Goal: Task Accomplishment & Management: Manage account settings

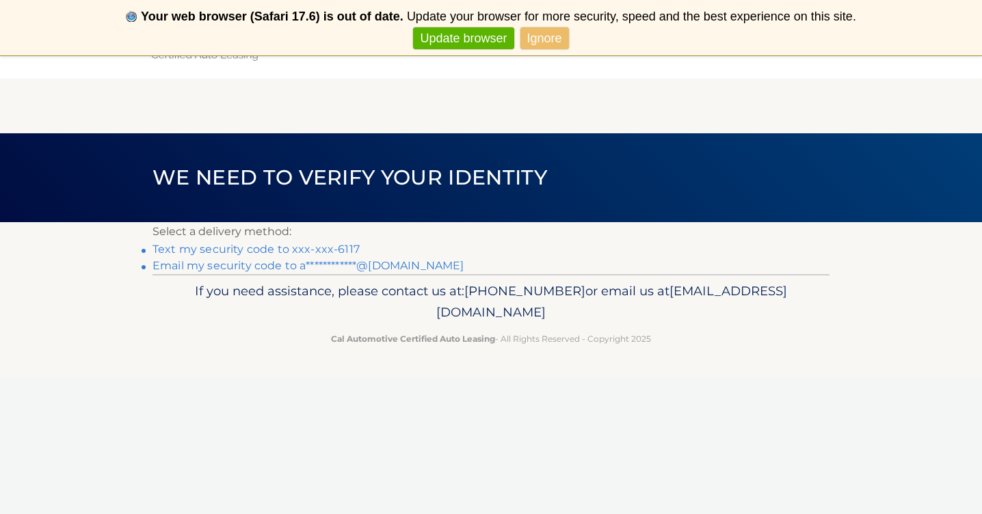
click at [316, 249] on link "Text my security code to xxx-xxx-6117" at bounding box center [255, 249] width 207 height 13
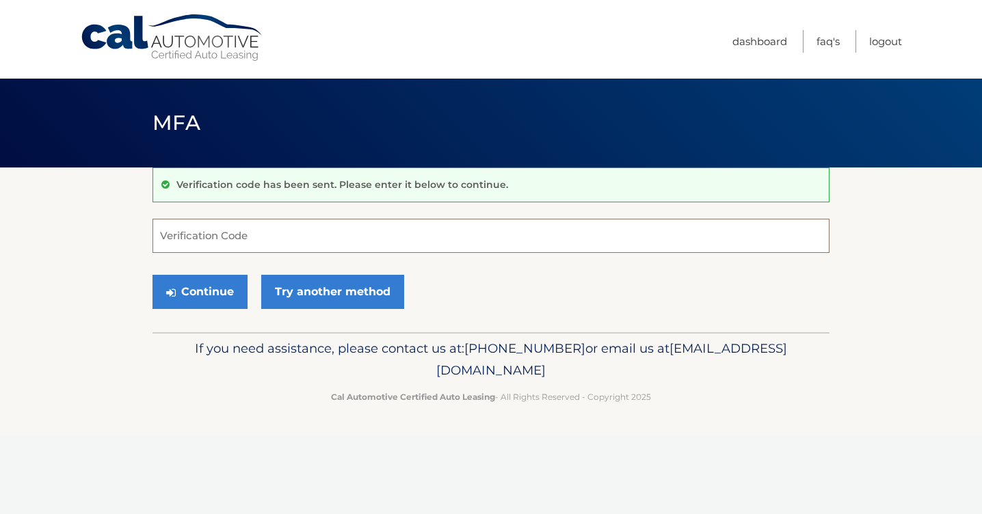
click at [297, 244] on input "Verification Code" at bounding box center [490, 236] width 677 height 34
click at [247, 236] on input "Verification Code" at bounding box center [490, 236] width 677 height 34
type input "592693"
click at [191, 283] on button "Continue" at bounding box center [199, 292] width 95 height 34
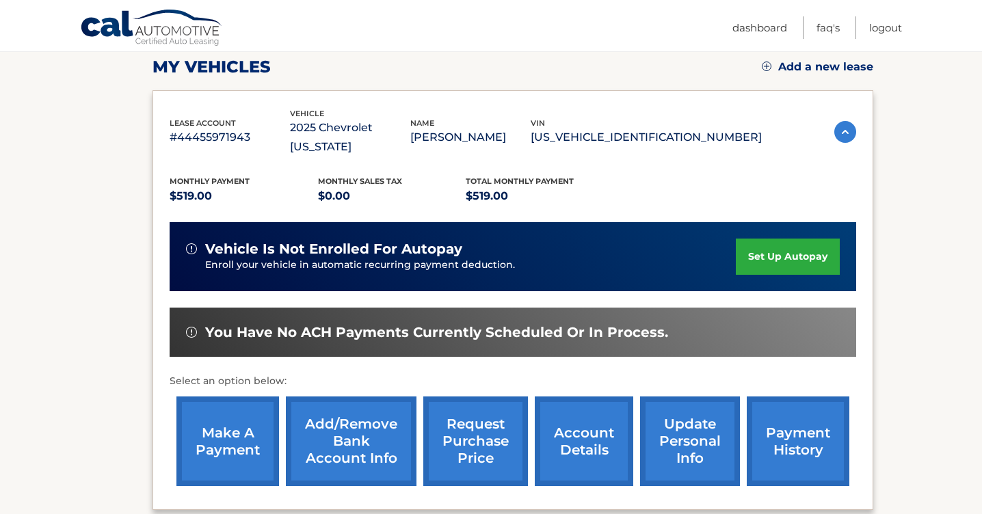
scroll to position [195, 0]
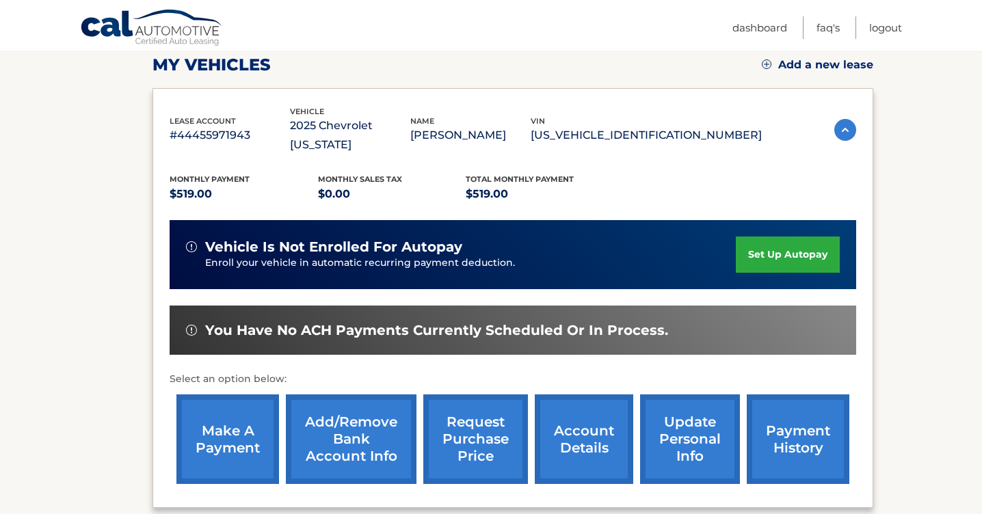
click at [766, 236] on link "set up autopay" at bounding box center [787, 254] width 104 height 36
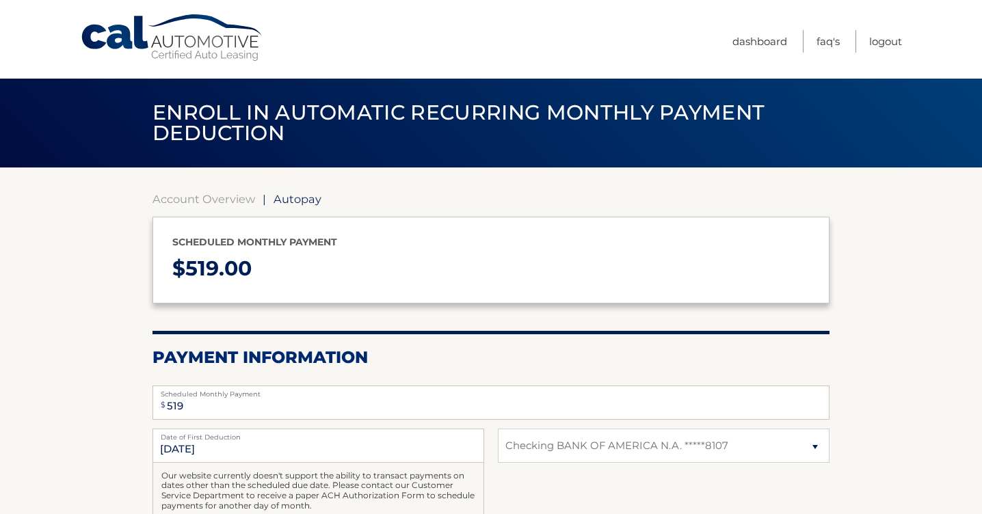
select select "ZjYzMWM5YjktYzc2YS00ZTM4LWFkYzgtNDA1ZTdkMTU5MWI0"
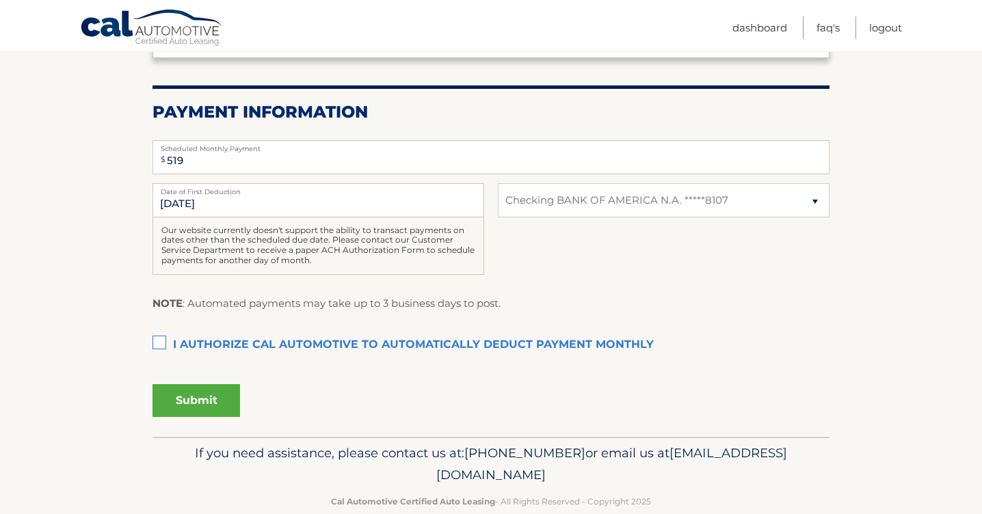
scroll to position [249, 0]
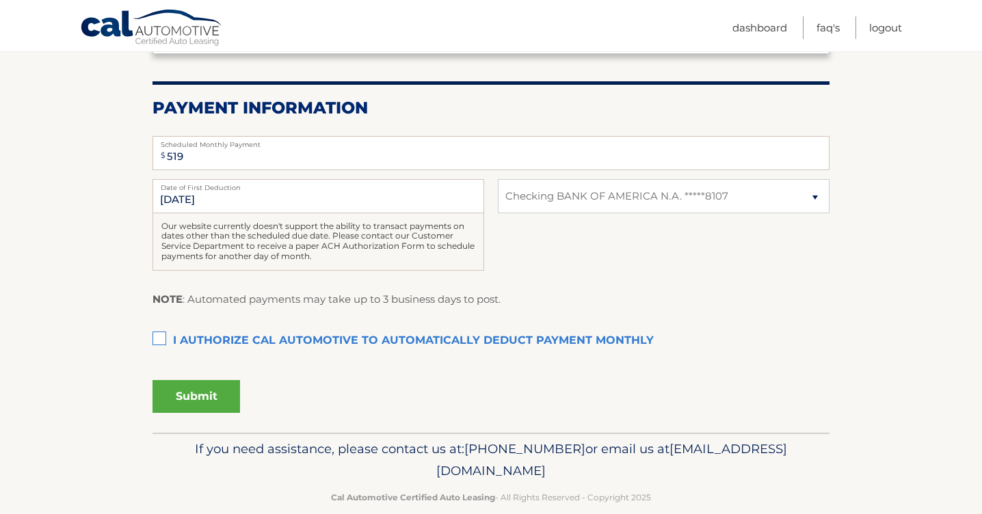
click at [154, 336] on label "I authorize cal automotive to automatically deduct payment monthly This checkbo…" at bounding box center [490, 340] width 677 height 27
click at [0, 0] on input "I authorize cal automotive to automatically deduct payment monthly This checkbo…" at bounding box center [0, 0] width 0 height 0
click at [175, 202] on input "9/14/2025" at bounding box center [317, 196] width 331 height 34
click at [176, 200] on input "9/14/2025" at bounding box center [317, 196] width 331 height 34
click at [177, 193] on input "9/14/2025" at bounding box center [317, 196] width 331 height 34
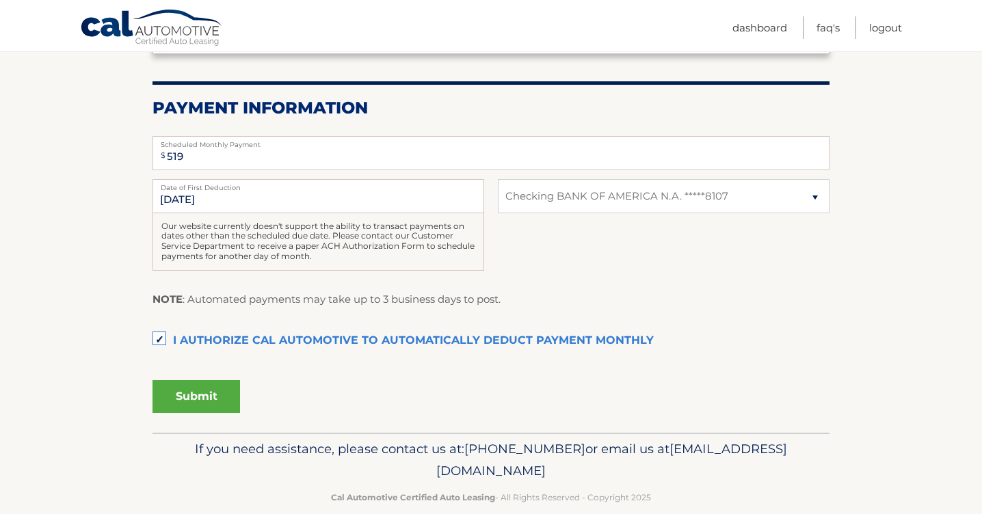
click at [368, 187] on label "Date of First Deduction" at bounding box center [317, 184] width 331 height 11
click at [368, 187] on input "9/14/2025" at bounding box center [317, 196] width 331 height 34
click at [319, 199] on input "9/14/2025" at bounding box center [317, 196] width 331 height 34
click at [214, 195] on input "9/14/2025" at bounding box center [317, 196] width 331 height 34
drag, startPoint x: 214, startPoint y: 195, endPoint x: 204, endPoint y: 180, distance: 18.2
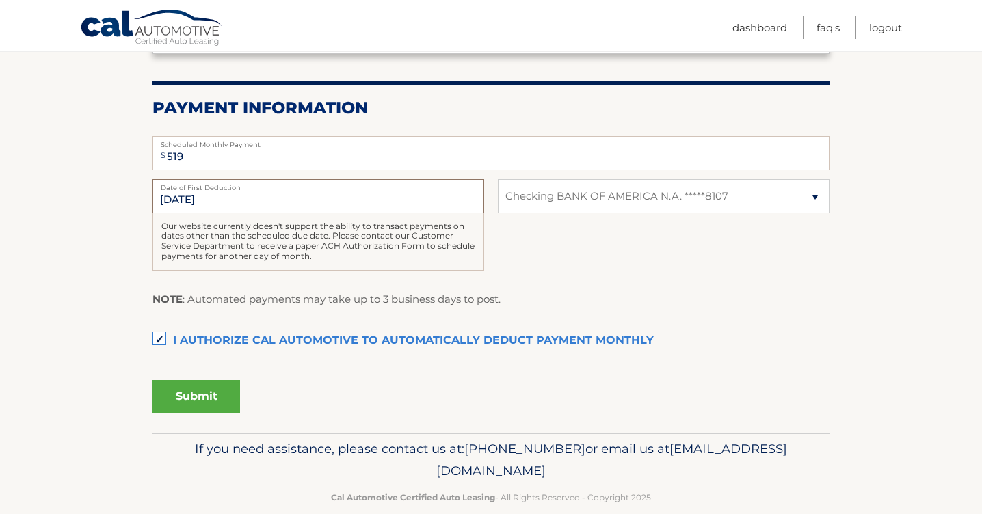
click at [213, 195] on input "9/14/2025" at bounding box center [317, 196] width 331 height 34
click at [198, 153] on input "519" at bounding box center [490, 153] width 677 height 34
click at [180, 200] on input "9/14/2025" at bounding box center [317, 196] width 331 height 34
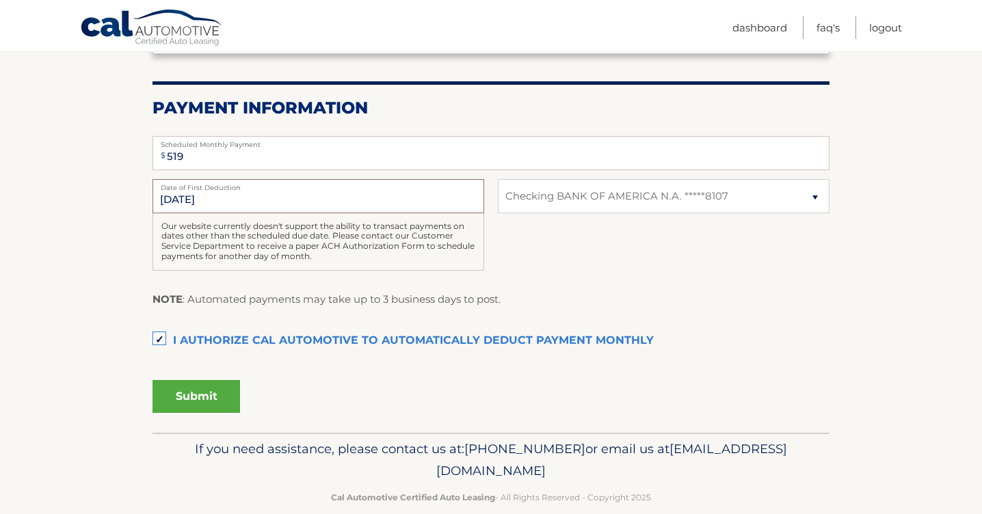
click at [180, 200] on input "9/14/2025" at bounding box center [317, 196] width 331 height 34
click at [211, 202] on input "9/14/2025" at bounding box center [317, 196] width 331 height 34
click at [217, 202] on input "9/14/2025" at bounding box center [317, 196] width 331 height 34
click at [225, 201] on input "9/14/2025" at bounding box center [317, 196] width 331 height 34
click at [369, 318] on fieldset "$ 519 Scheduled Monthly Payment Monthly Deduction cannot exceed amount of 2 mon…" at bounding box center [490, 280] width 677 height 306
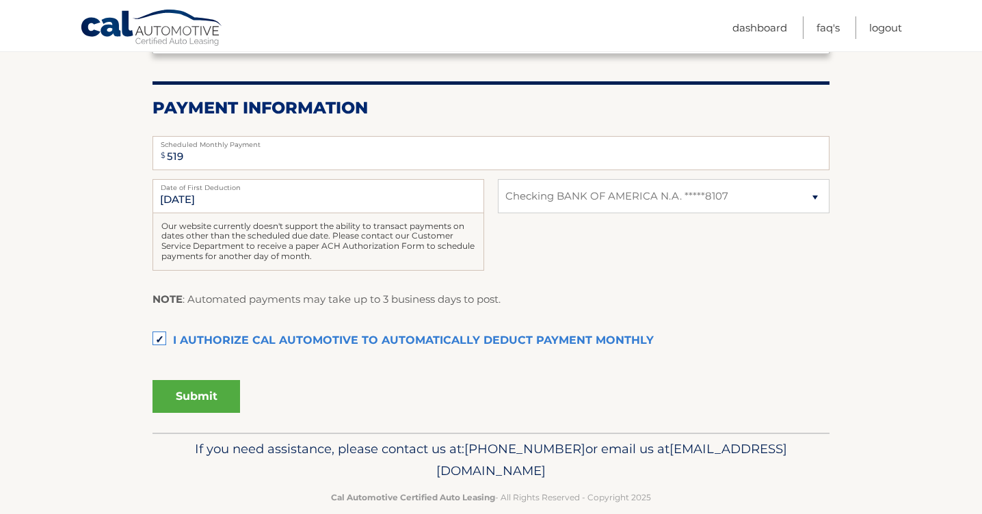
click at [216, 389] on button "Submit" at bounding box center [195, 396] width 87 height 33
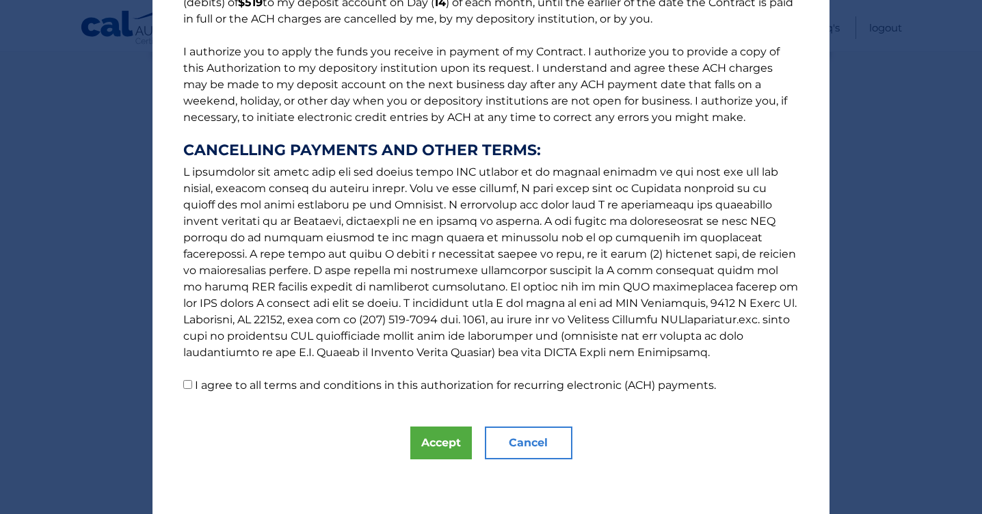
scroll to position [148, 0]
click at [447, 439] on button "Accept" at bounding box center [441, 443] width 62 height 33
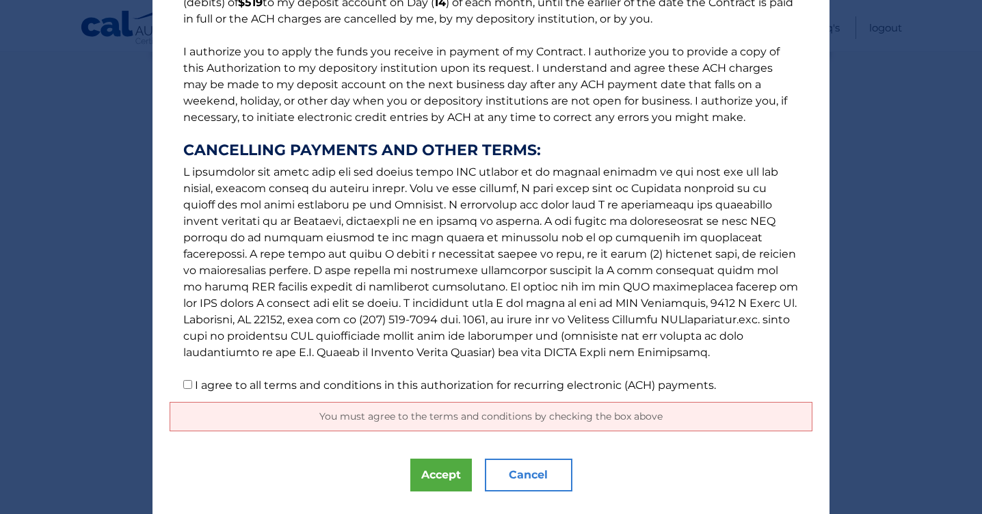
click at [192, 384] on p "The words "I" "me" and "my" mean any identified Customer who signs this Authori…" at bounding box center [491, 137] width 642 height 514
click at [183, 385] on input "I agree to all terms and conditions in this authorization for recurring electro…" at bounding box center [187, 384] width 9 height 9
checkbox input "true"
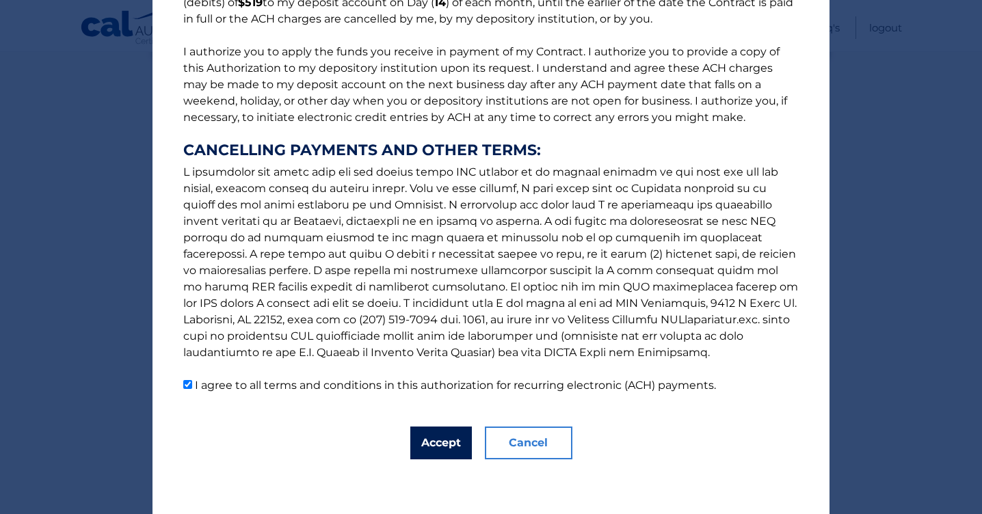
click at [424, 447] on button "Accept" at bounding box center [441, 443] width 62 height 33
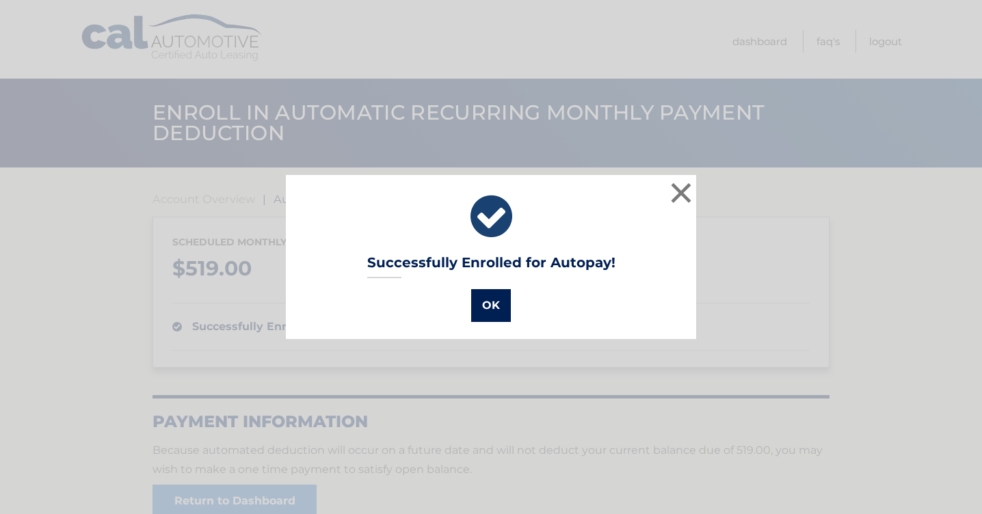
click at [485, 314] on button "OK" at bounding box center [491, 305] width 40 height 33
